Goal: Task Accomplishment & Management: Complete application form

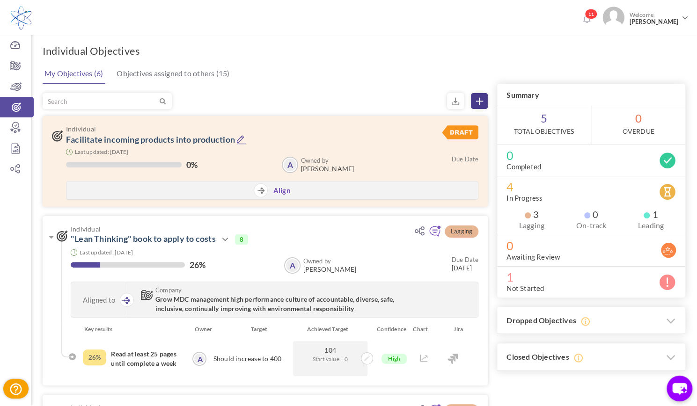
click at [484, 100] on link at bounding box center [479, 101] width 17 height 16
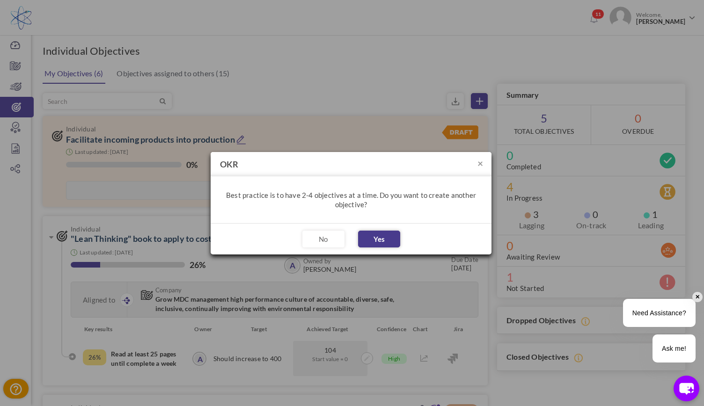
click at [376, 236] on button "Yes" at bounding box center [379, 239] width 42 height 17
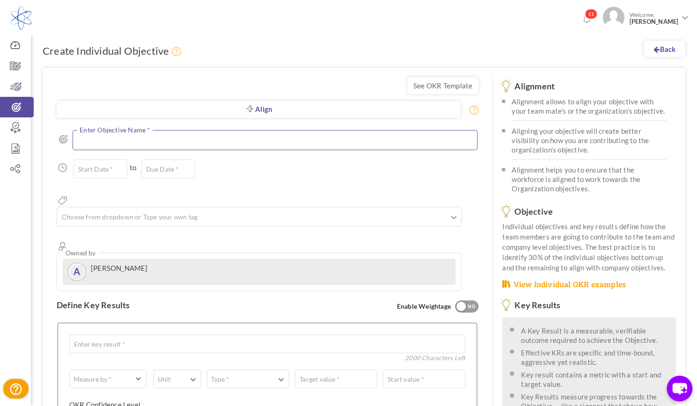
click at [155, 142] on textarea at bounding box center [275, 140] width 405 height 20
paste textarea "Ensure consistency and accuracy in Flash data reporting across all sites global…"
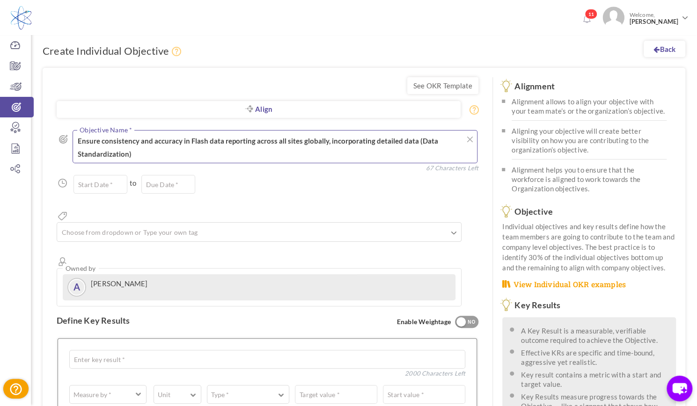
type textarea "Ensure consistency and accuracy in Flash data reporting across all sites global…"
click at [364, 48] on div "Back Create Individual Objective See OKR Template Align Align Objective All Com…" at bounding box center [364, 358] width 666 height 665
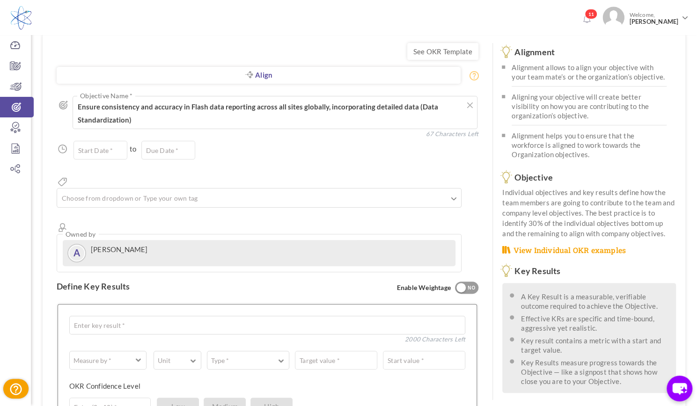
scroll to position [37, 0]
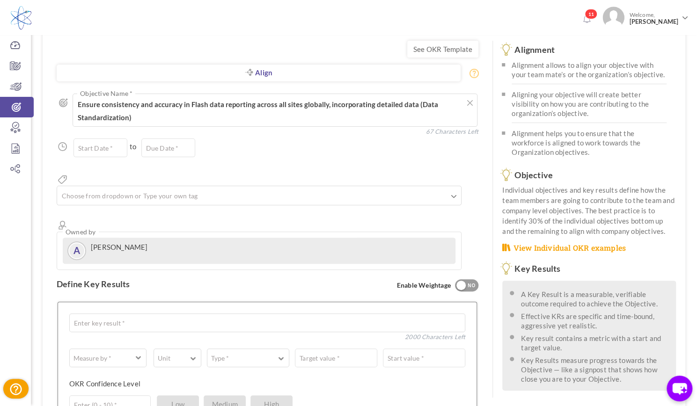
click at [232, 190] on ul at bounding box center [259, 197] width 404 height 15
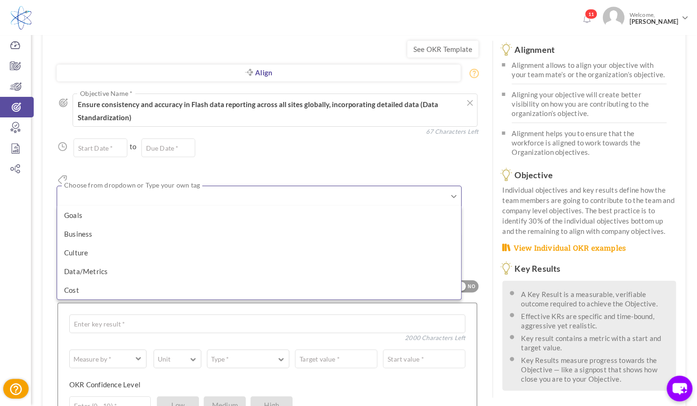
click at [242, 157] on div "Start Date * to Due Date * Due date should not fall after the aligned objective…" at bounding box center [268, 148] width 422 height 19
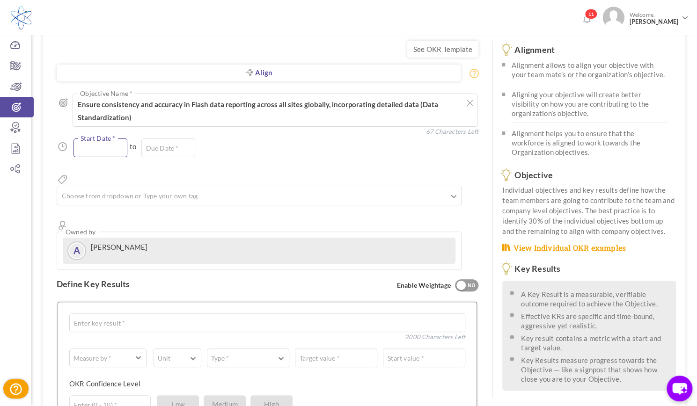
click at [111, 153] on input "text" at bounding box center [101, 148] width 54 height 19
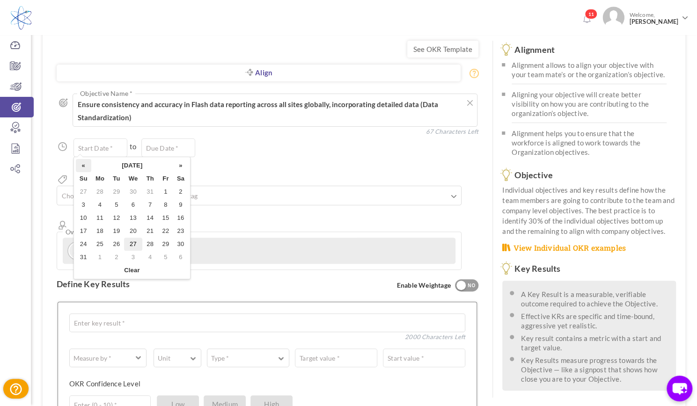
click at [83, 164] on th "«" at bounding box center [83, 165] width 15 height 13
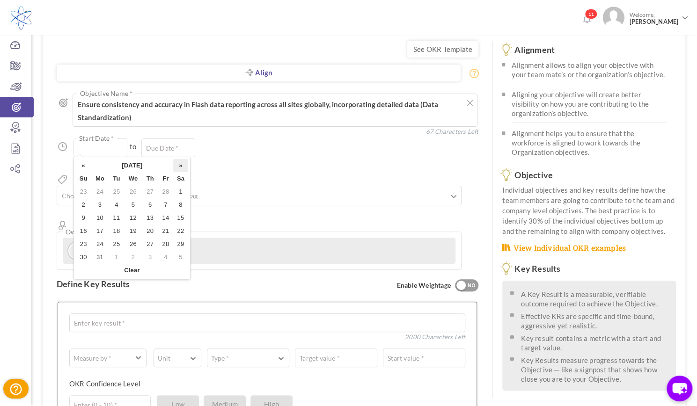
click at [180, 169] on th "»" at bounding box center [180, 165] width 15 height 13
click at [105, 205] on td "2" at bounding box center [100, 205] width 18 height 13
type input "02-Jun-2025"
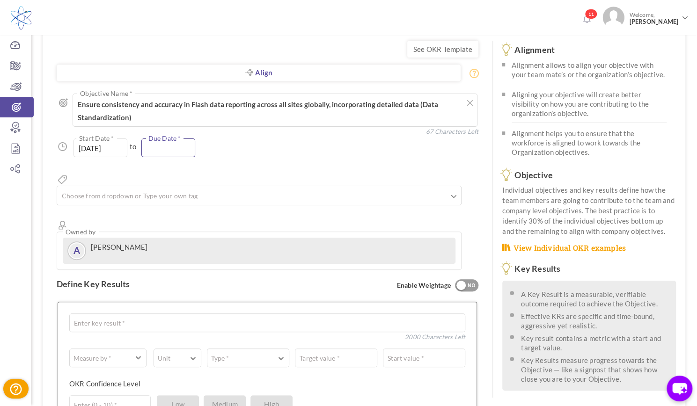
click at [162, 155] on input "text" at bounding box center [168, 148] width 54 height 19
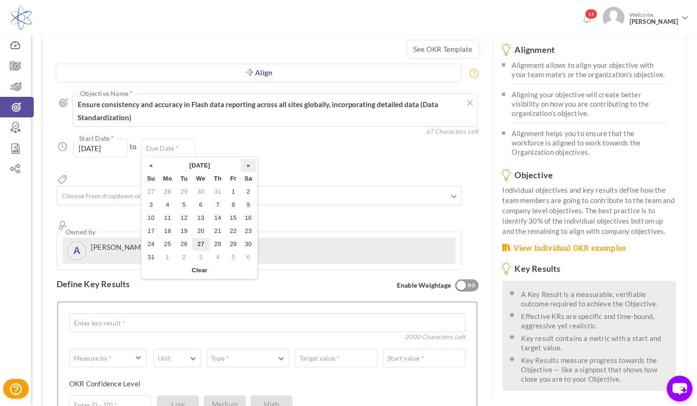
click at [252, 168] on th "»" at bounding box center [248, 165] width 15 height 13
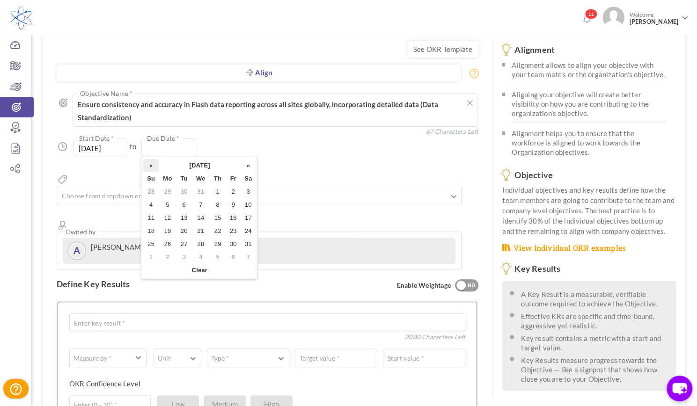
click at [152, 166] on th "«" at bounding box center [150, 165] width 15 height 13
click at [233, 233] on td "26" at bounding box center [233, 231] width 15 height 13
type input "[DATE]"
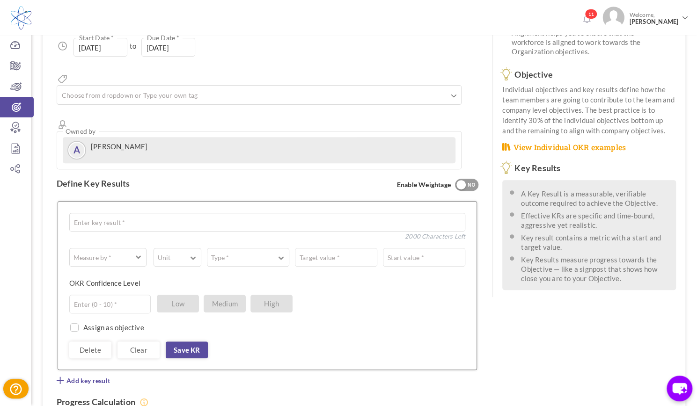
scroll to position [144, 0]
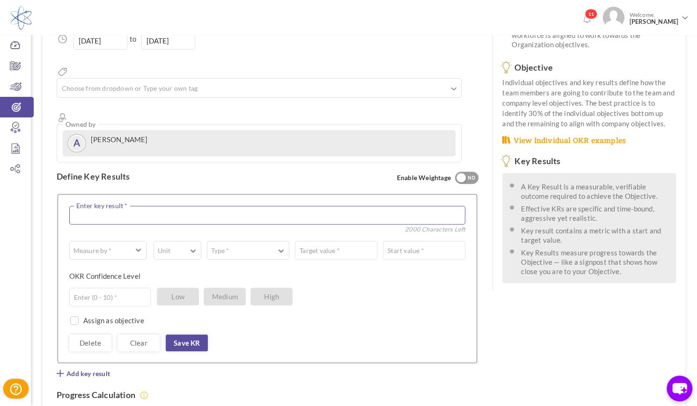
click at [184, 206] on textarea at bounding box center [267, 215] width 396 height 19
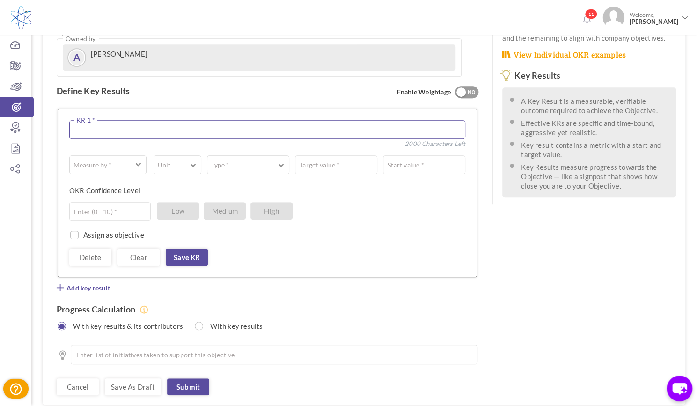
scroll to position [229, 0]
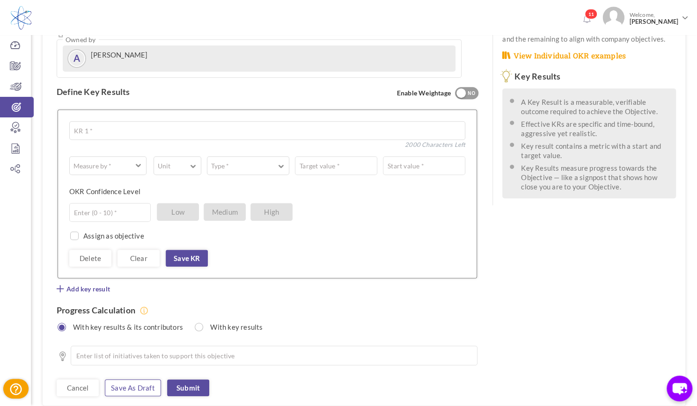
click at [135, 380] on link "Save as draft" at bounding box center [133, 388] width 56 height 17
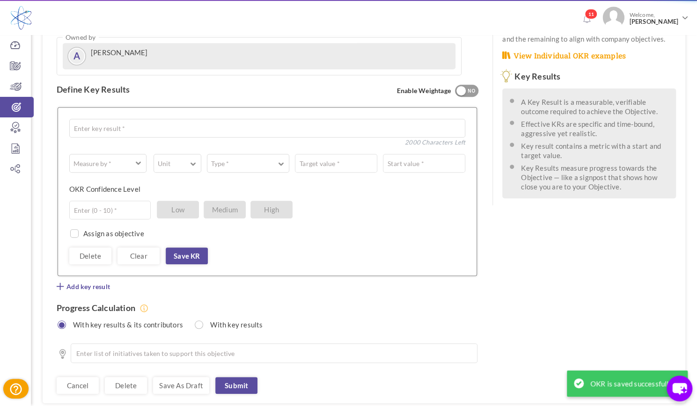
scroll to position [0, 0]
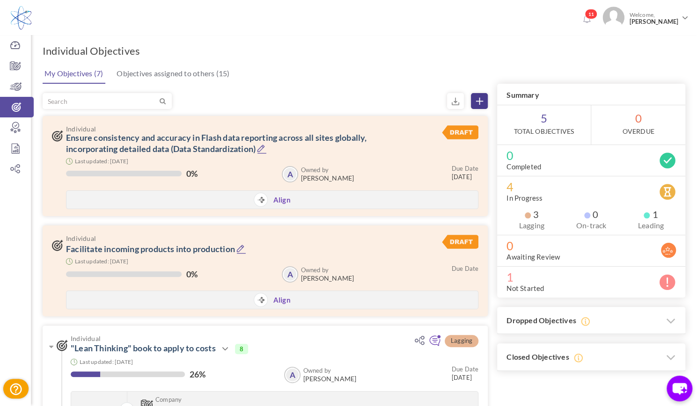
click at [475, 98] on link at bounding box center [479, 101] width 17 height 16
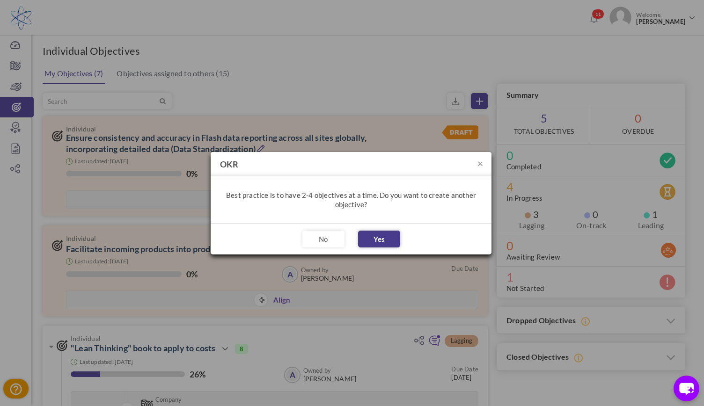
click at [392, 243] on button "Yes" at bounding box center [379, 239] width 42 height 17
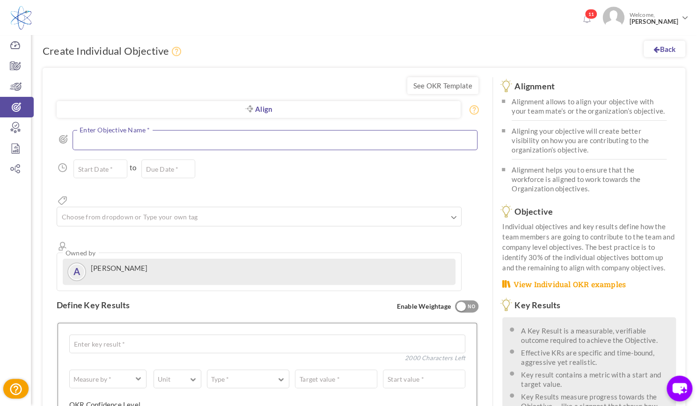
click at [167, 142] on textarea at bounding box center [275, 140] width 405 height 20
paste textarea "Involve QA in the training of new production employees"
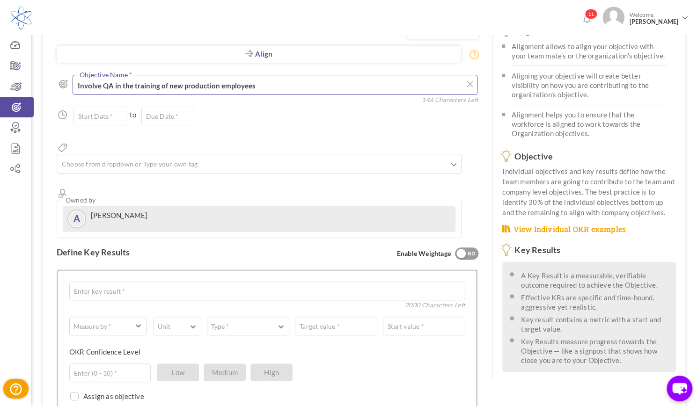
scroll to position [56, 0]
type textarea "Involve QA in the training of new production employees"
click at [107, 113] on input "text" at bounding box center [101, 115] width 54 height 19
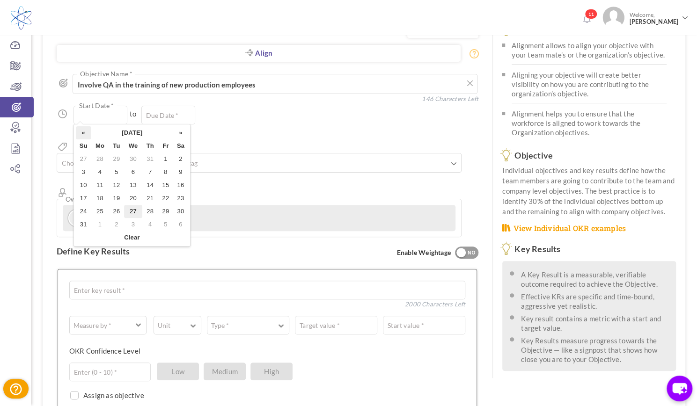
click at [83, 136] on th "«" at bounding box center [83, 132] width 15 height 13
click at [178, 136] on th "»" at bounding box center [180, 132] width 15 height 13
click at [100, 171] on td "2" at bounding box center [100, 172] width 18 height 13
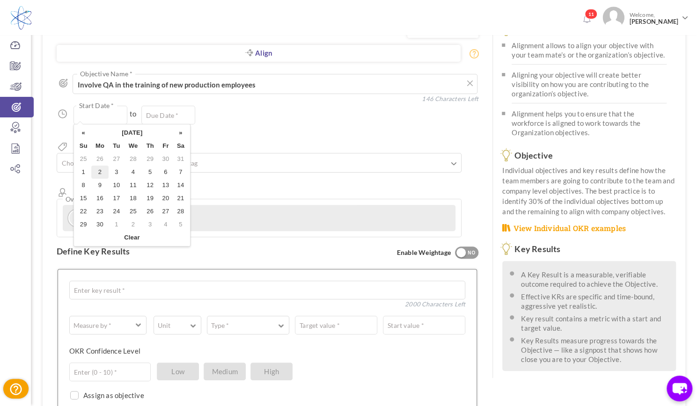
type input "02-Jun-2025"
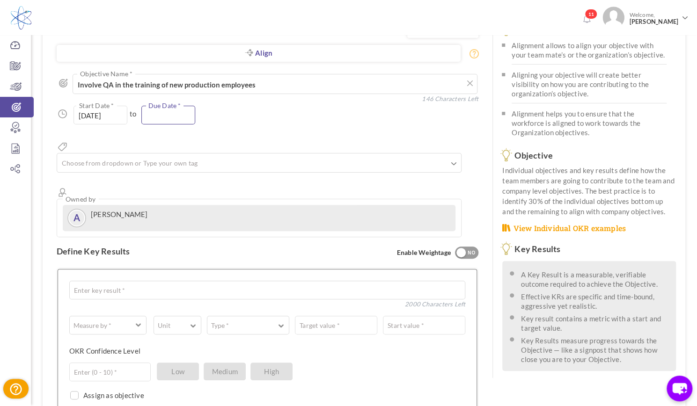
click at [170, 112] on input "text" at bounding box center [168, 115] width 54 height 19
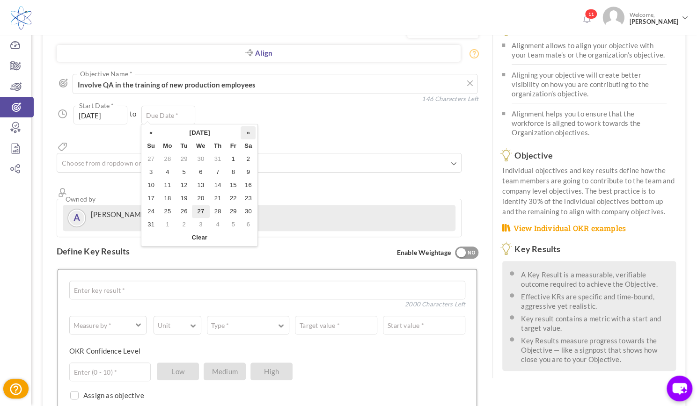
click at [243, 136] on th "»" at bounding box center [248, 132] width 15 height 13
click at [180, 214] on td "30" at bounding box center [184, 211] width 15 height 13
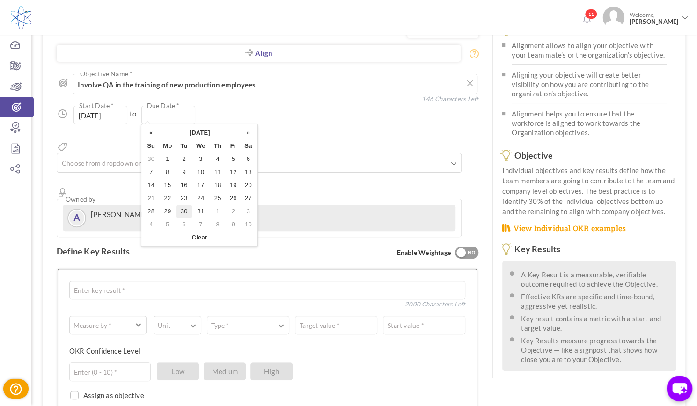
type input "[DATE]"
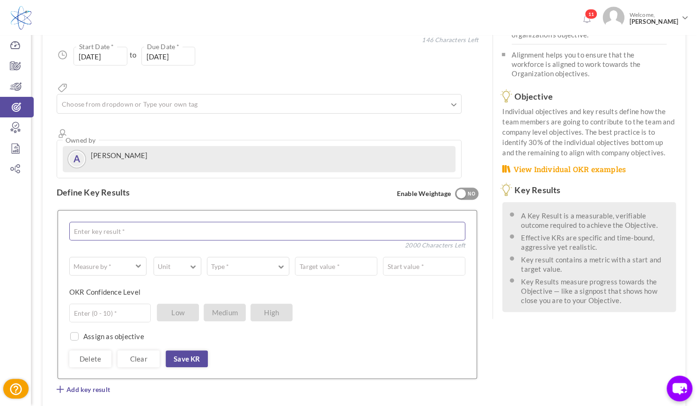
scroll to position [115, 0]
click at [146, 222] on textarea at bounding box center [267, 231] width 396 height 19
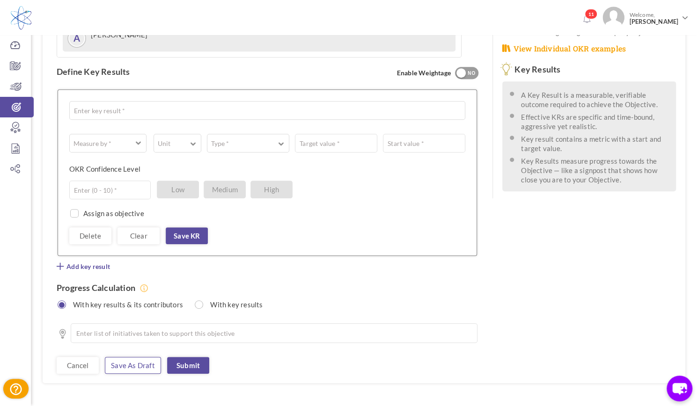
scroll to position [234, 0]
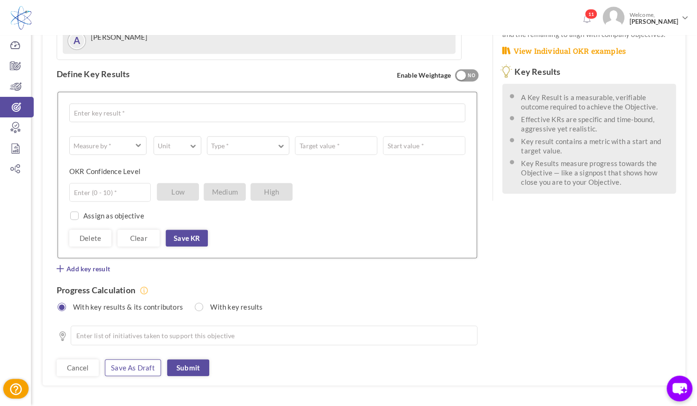
click at [148, 360] on link "Save as draft" at bounding box center [133, 368] width 56 height 17
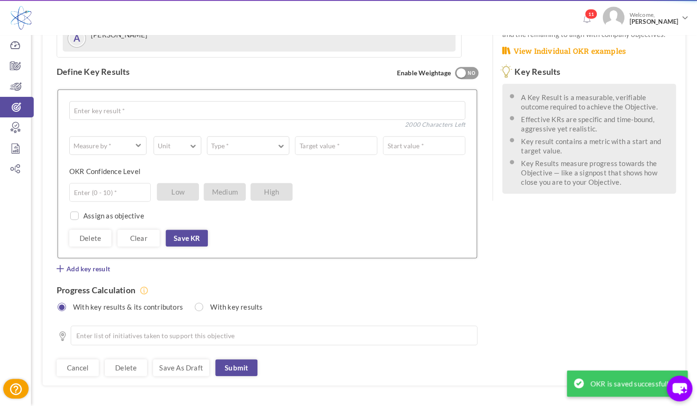
scroll to position [0, 0]
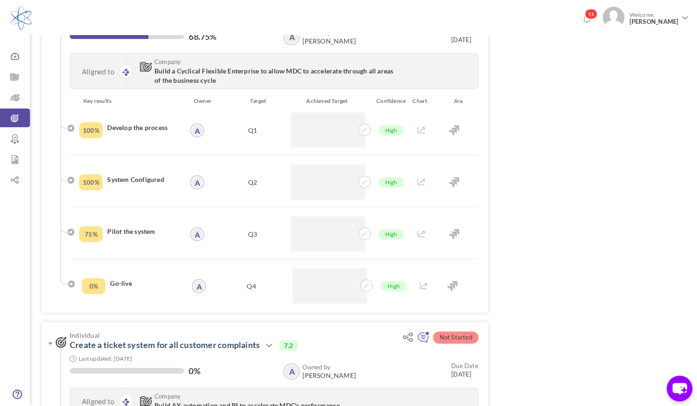
scroll to position [1131, 0]
